Goal: Task Accomplishment & Management: Manage account settings

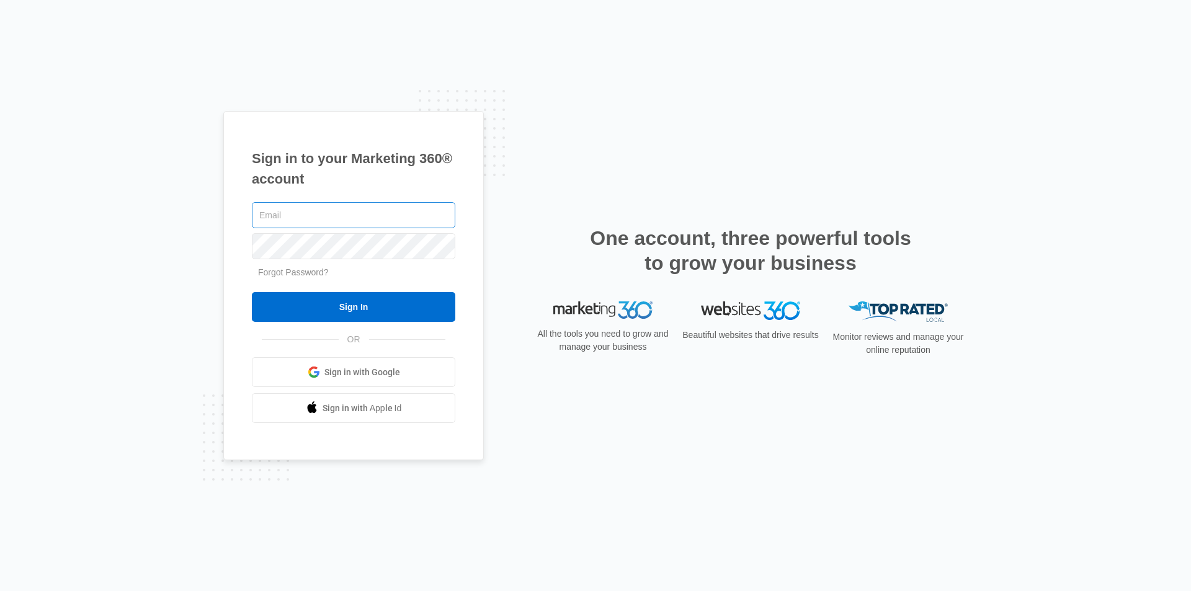
click at [309, 220] on input "text" at bounding box center [353, 215] width 203 height 26
type input "[EMAIL_ADDRESS][DOMAIN_NAME]"
click at [252, 292] on input "Sign In" at bounding box center [353, 307] width 203 height 30
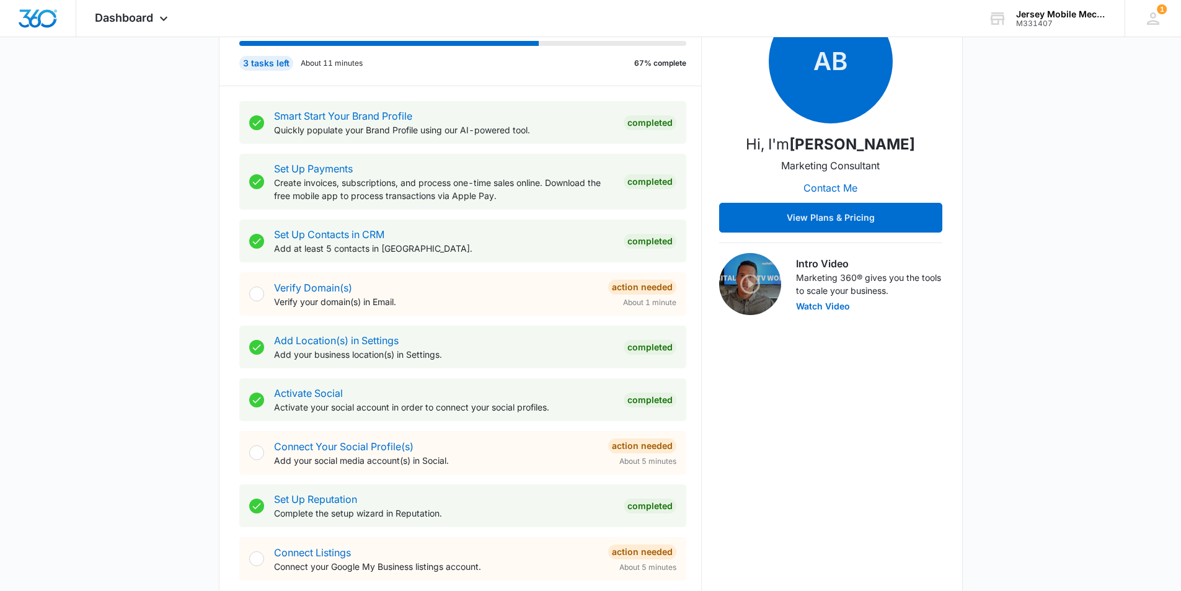
scroll to position [248, 0]
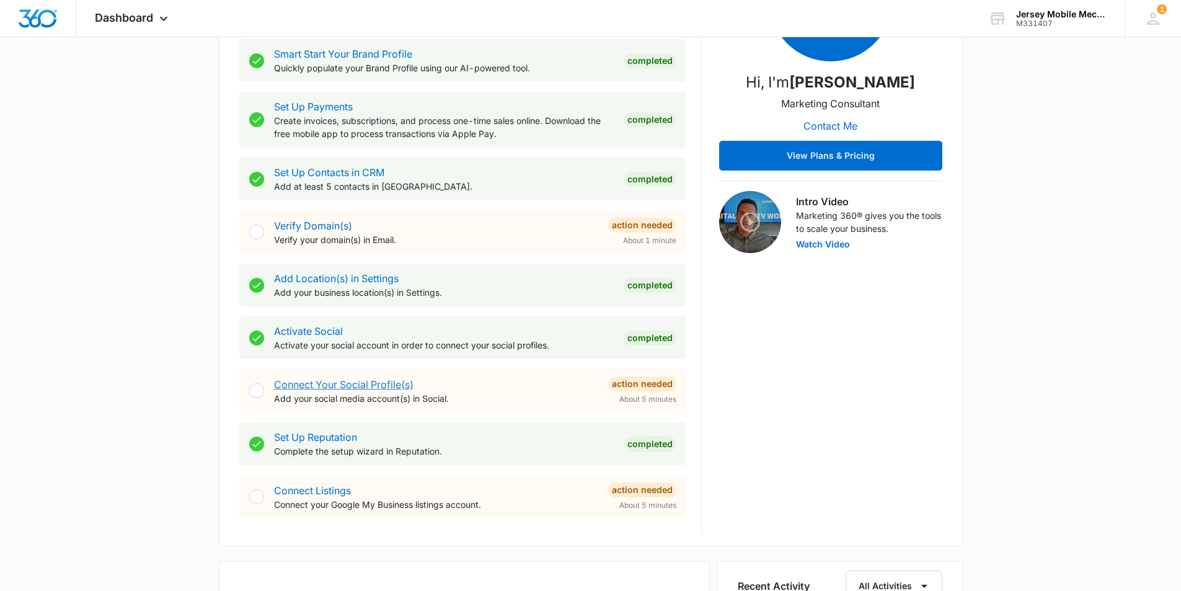
click at [304, 384] on link "Connect Your Social Profile(s)" at bounding box center [344, 384] width 140 height 12
